Goal: Task Accomplishment & Management: Manage account settings

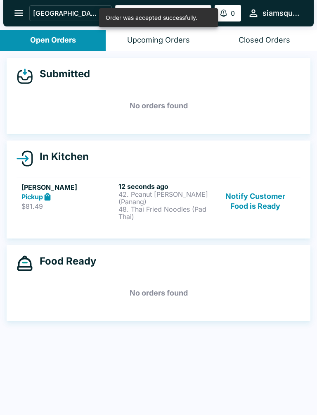
click at [138, 205] on p "48. Thai Fried Noodles (Pad Thai)" at bounding box center [166, 212] width 94 height 15
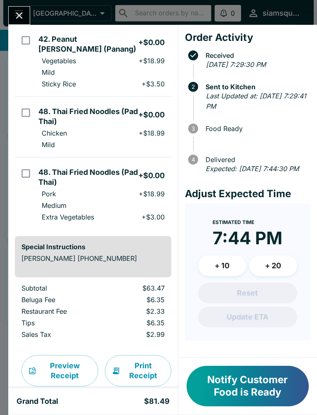
scroll to position [84, 0]
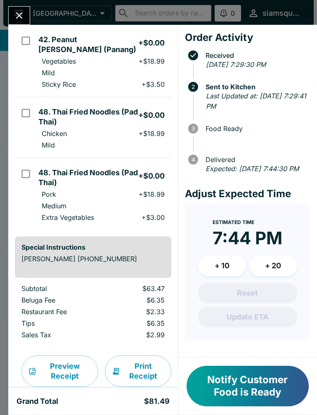
click at [18, 11] on icon "Close" at bounding box center [19, 15] width 11 height 11
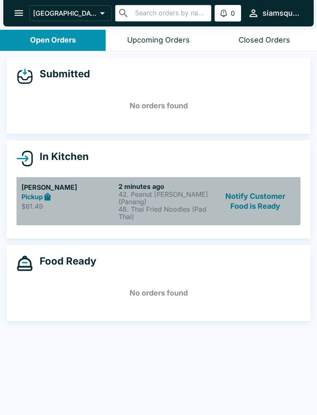
click at [69, 194] on div "Pickup" at bounding box center [68, 197] width 94 height 10
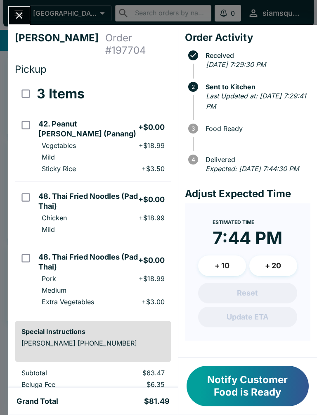
click at [16, 17] on icon "Close" at bounding box center [19, 15] width 11 height 11
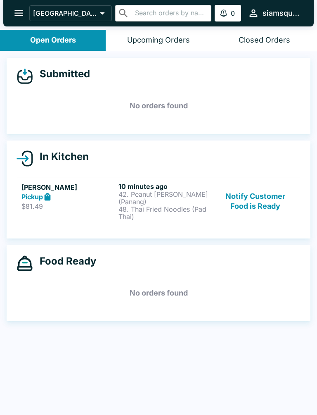
click at [264, 195] on button "Notify Customer Food is Ready" at bounding box center [256, 201] width 80 height 38
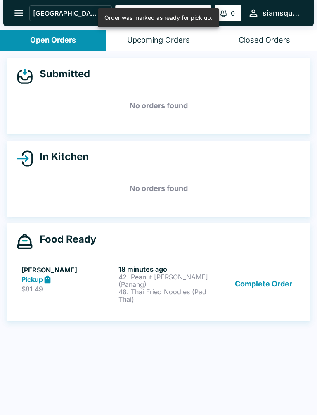
click at [279, 274] on button "Complete Order" at bounding box center [264, 284] width 64 height 38
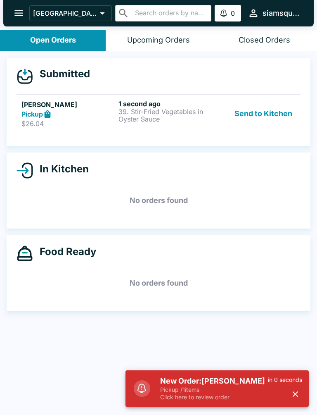
click at [267, 107] on button "Send to Kitchen" at bounding box center [263, 114] width 64 height 29
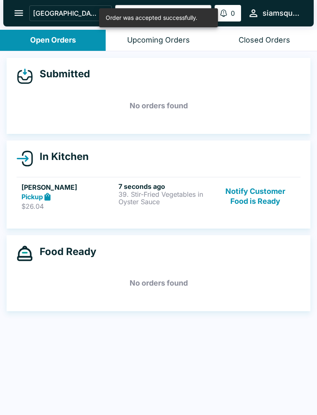
click at [179, 193] on p "39. Stir-Fried Vegetables in Oyster Sauce" at bounding box center [166, 197] width 94 height 15
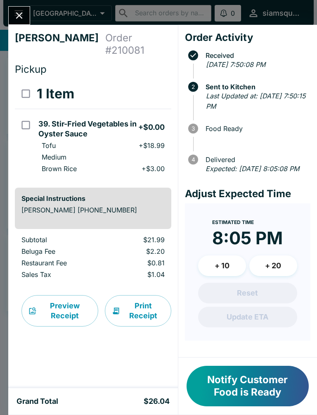
click at [18, 16] on icon "Close" at bounding box center [19, 15] width 11 height 11
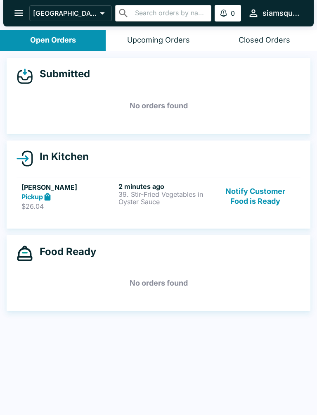
click at [247, 201] on button "Notify Customer Food is Ready" at bounding box center [256, 196] width 80 height 29
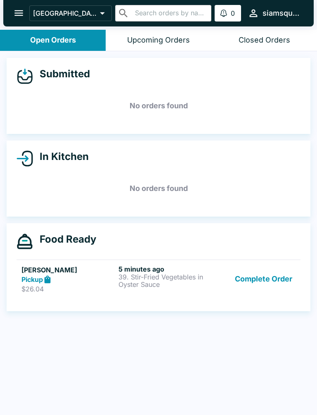
click at [259, 286] on button "Complete Order" at bounding box center [264, 279] width 64 height 29
